Goal: Task Accomplishment & Management: Manage account settings

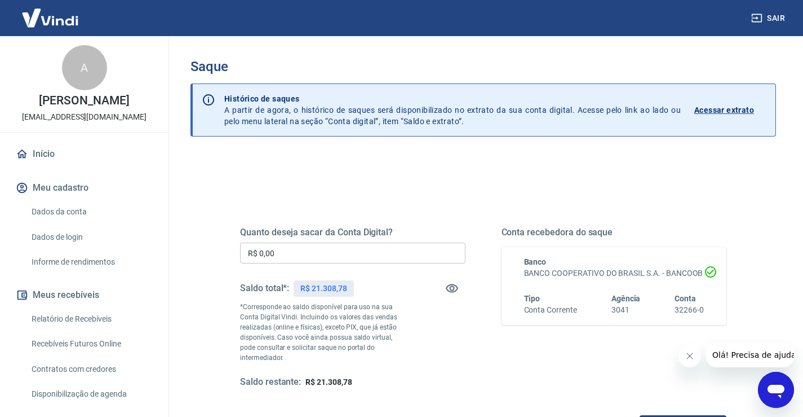
drag, startPoint x: 297, startPoint y: 251, endPoint x: 138, endPoint y: 237, distance: 159.6
click at [144, 238] on div "Sair A ARTHUR AGRELI falecom@agrelimaquinas.com.br Início Meu cadastro Dados da…" at bounding box center [401, 208] width 803 height 417
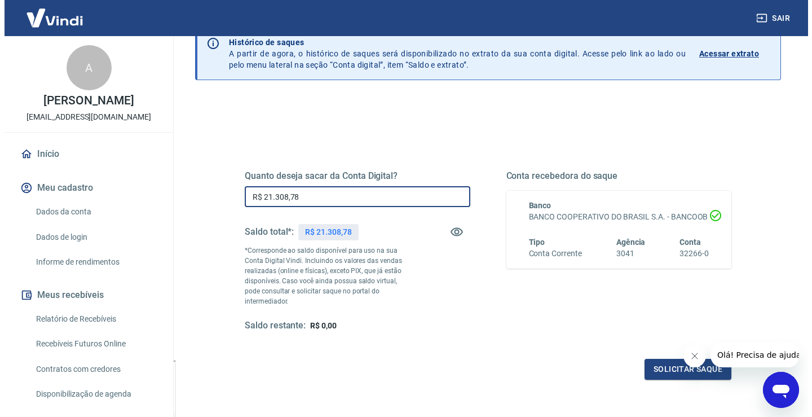
scroll to position [151, 0]
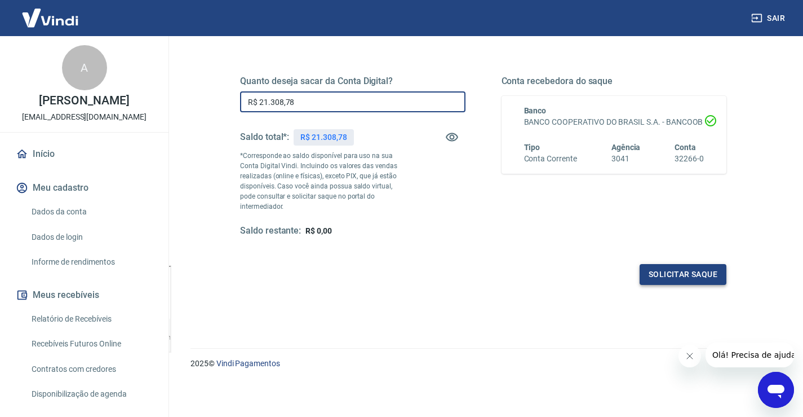
type input "R$ 21.308,78"
click at [677, 264] on button "Solicitar saque" at bounding box center [683, 274] width 87 height 21
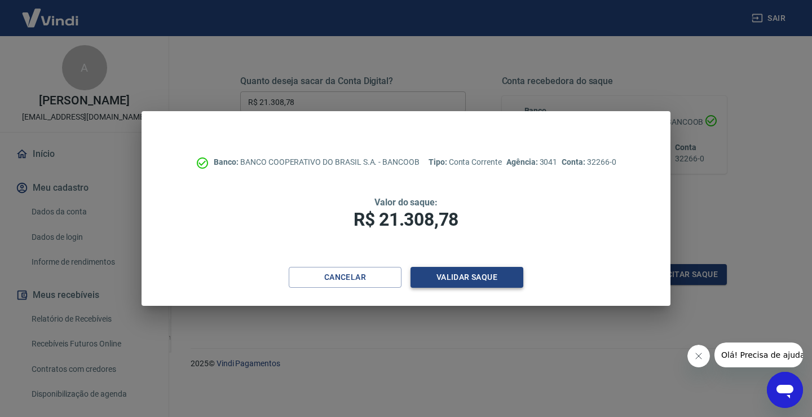
click at [488, 272] on button "Validar saque" at bounding box center [466, 277] width 113 height 21
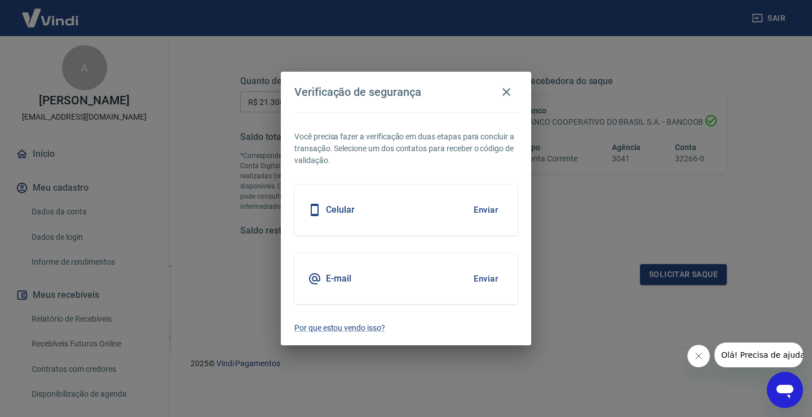
click at [483, 211] on button "Enviar" at bounding box center [485, 210] width 37 height 24
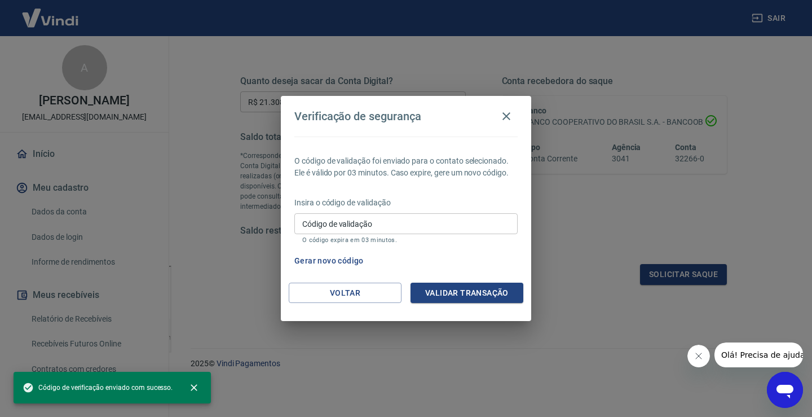
click at [396, 222] on input "Código de validação" at bounding box center [405, 223] width 223 height 21
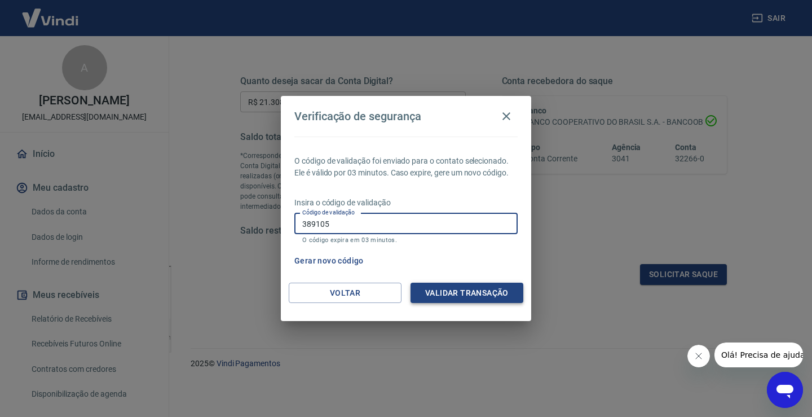
type input "389105"
click at [461, 300] on button "Validar transação" at bounding box center [466, 292] width 113 height 21
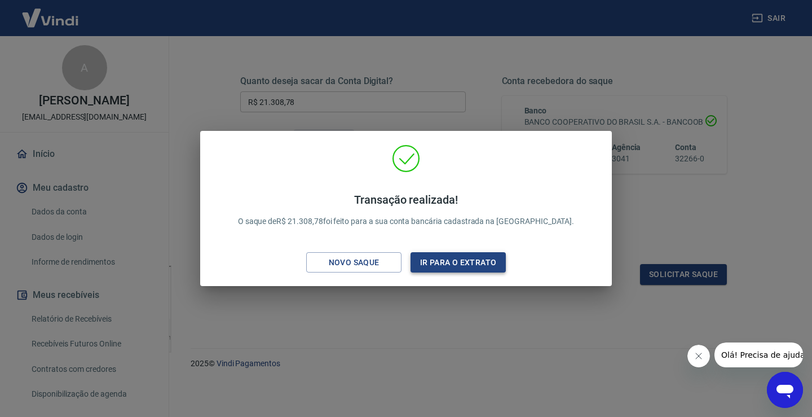
click at [455, 264] on button "Ir para o extrato" at bounding box center [457, 262] width 95 height 21
